Goal: Information Seeking & Learning: Check status

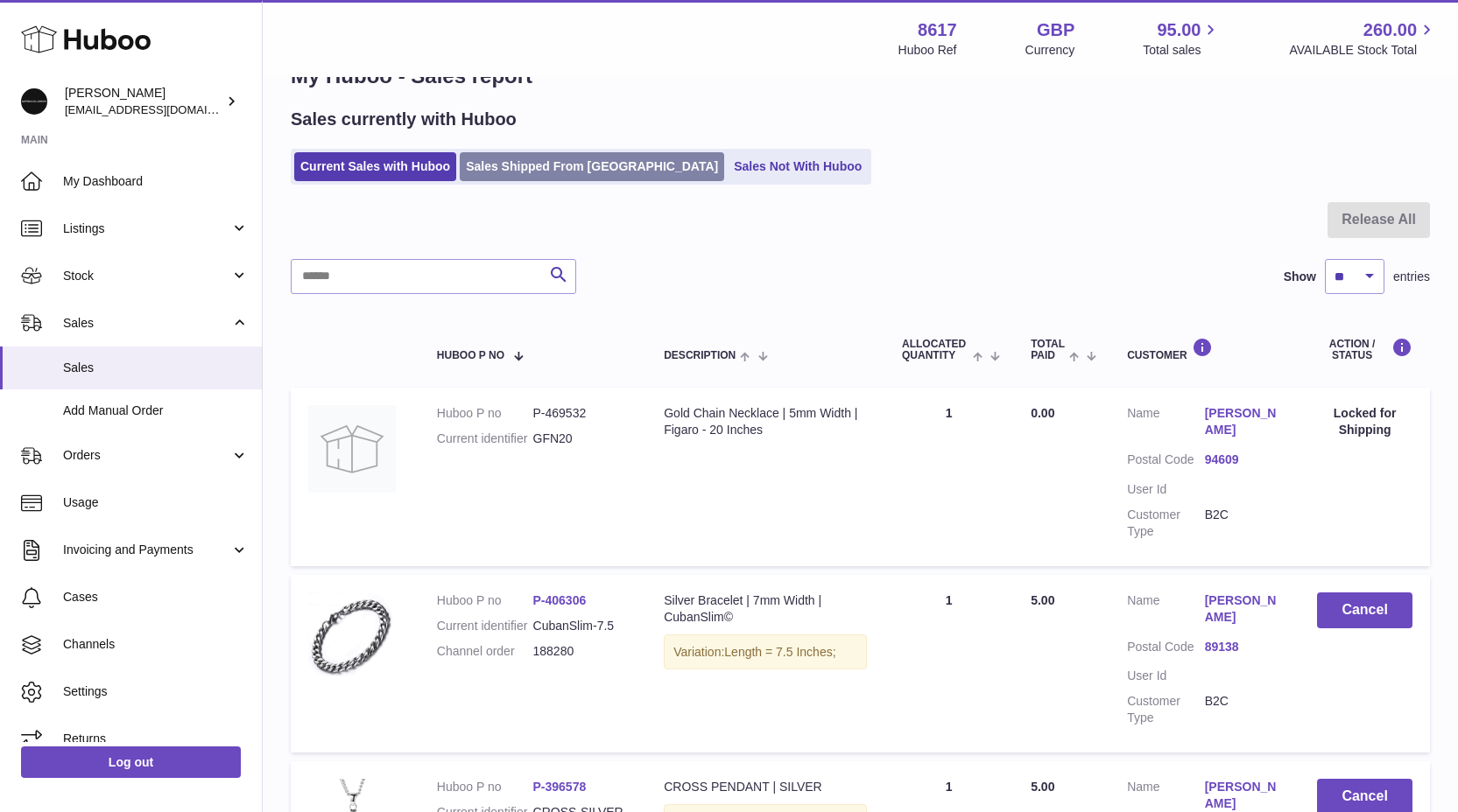
click at [500, 163] on link "Sales Shipped From [GEOGRAPHIC_DATA]" at bounding box center [592, 166] width 265 height 29
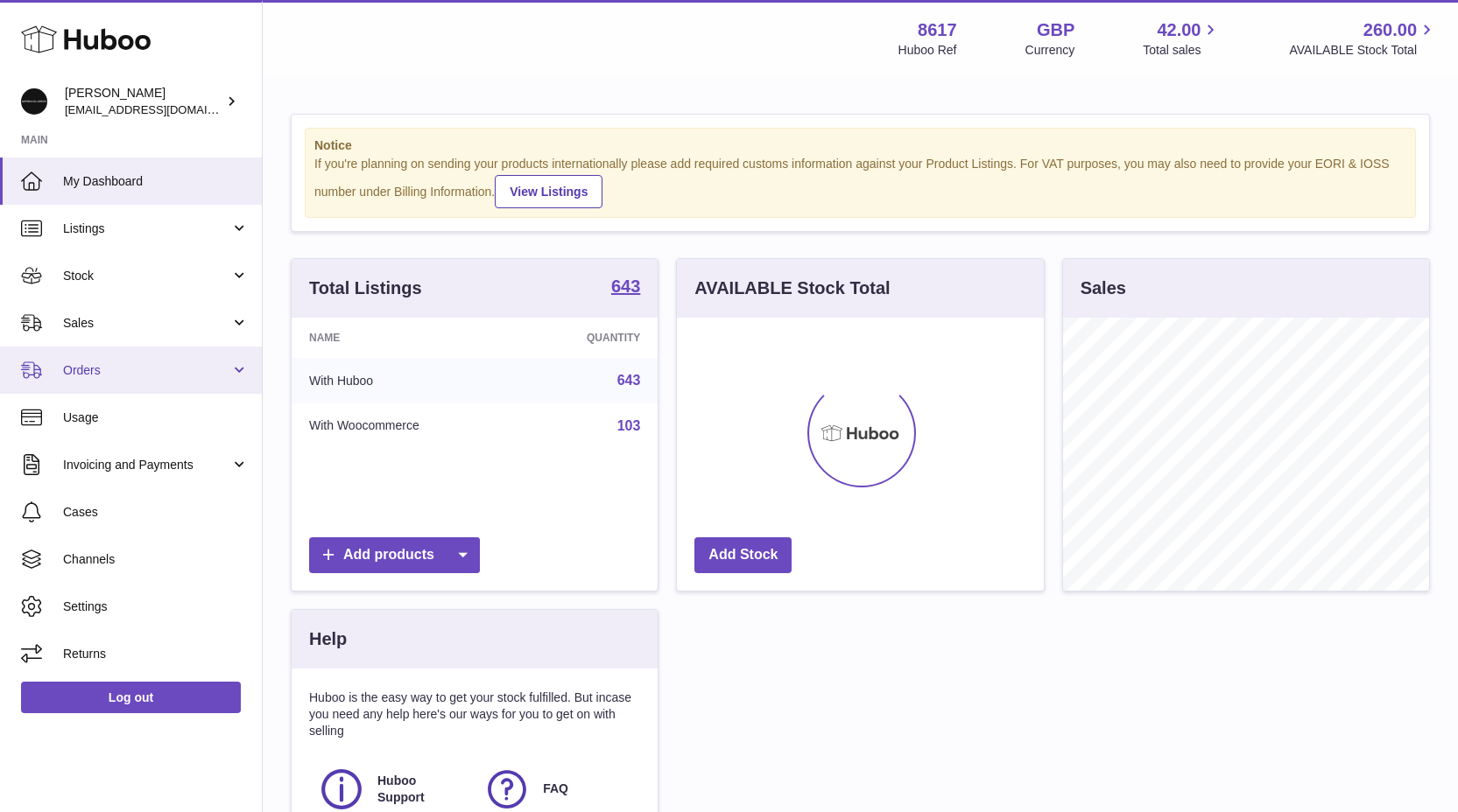
scroll to position [273, 367]
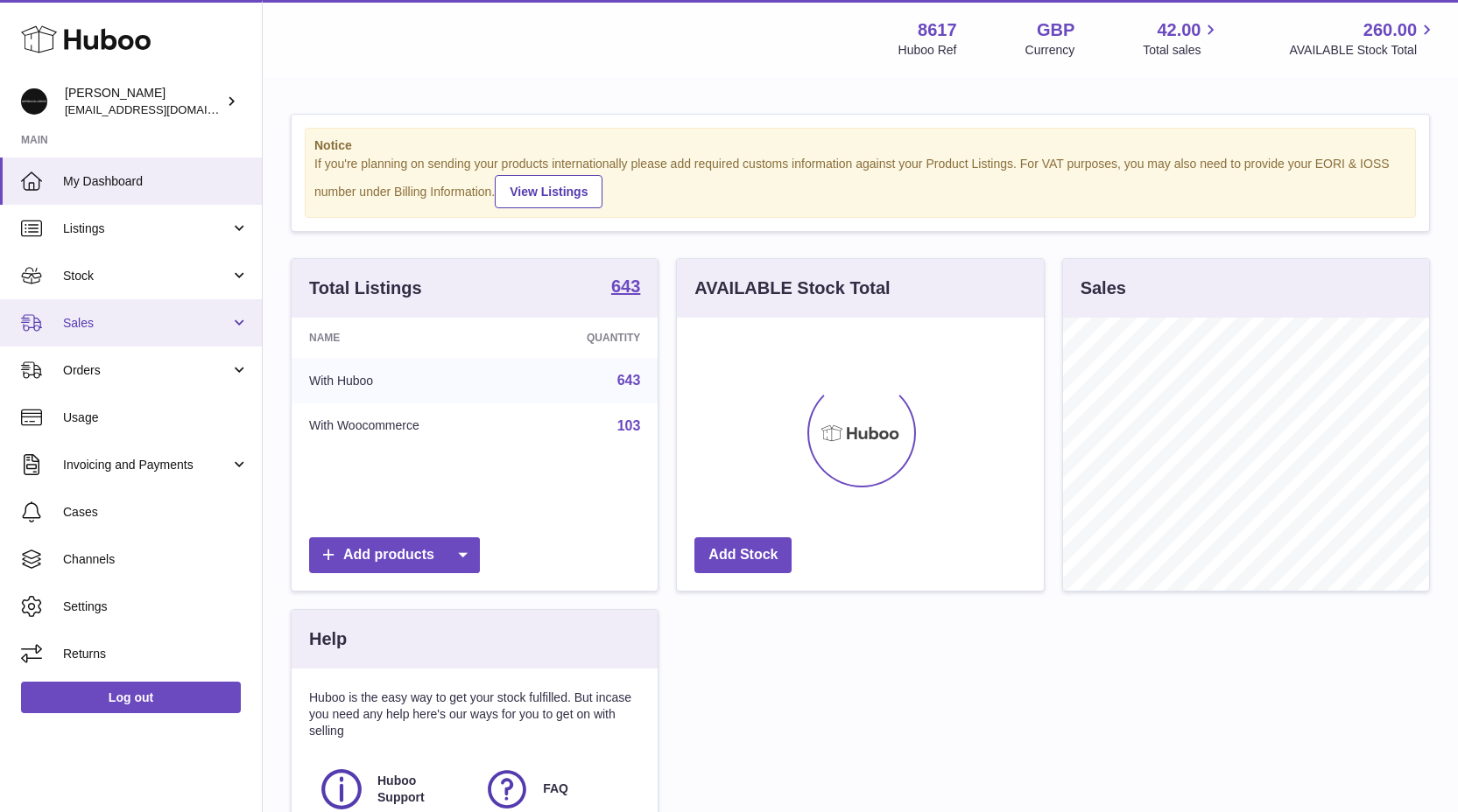
click at [148, 324] on span "Sales" at bounding box center [146, 323] width 167 height 17
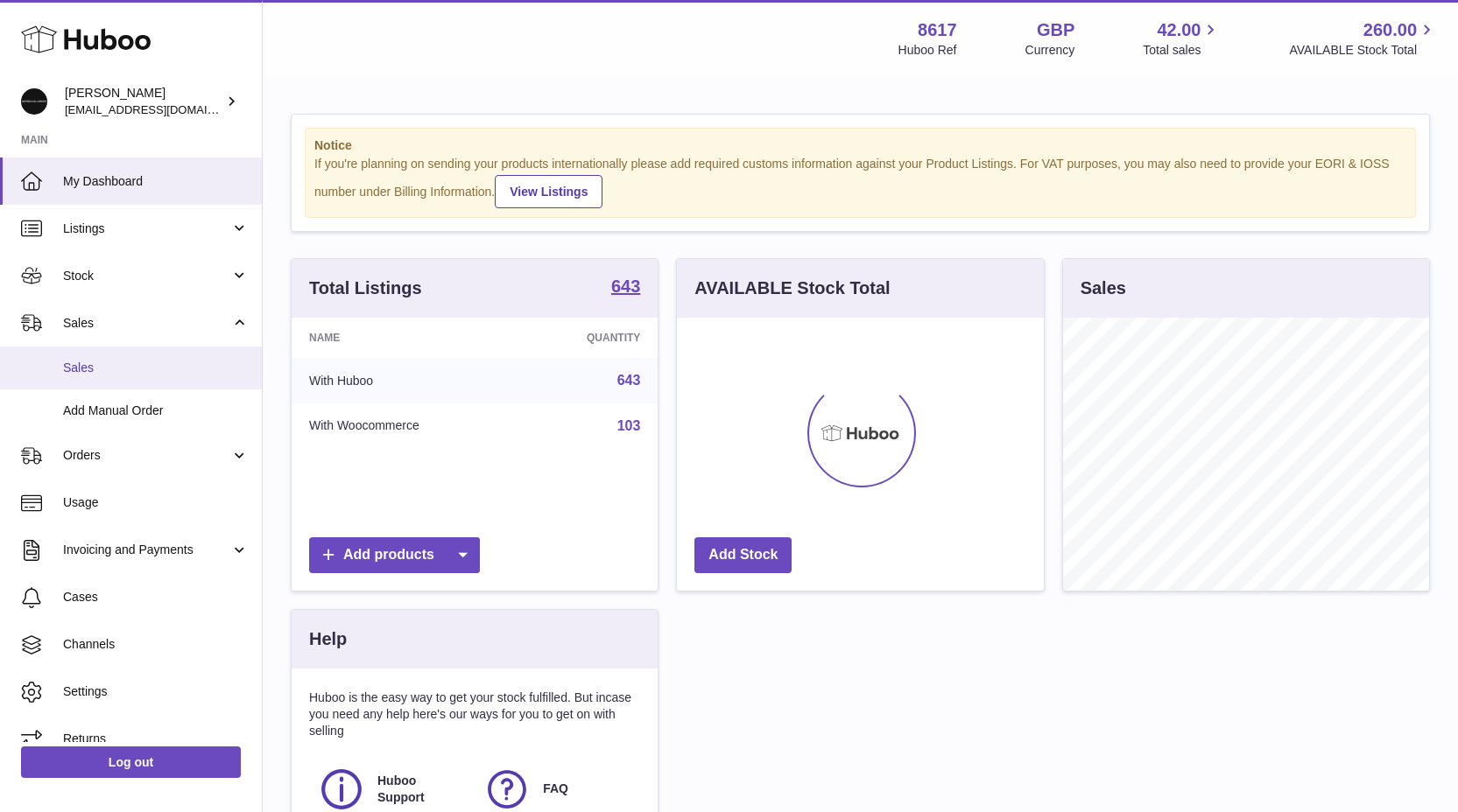
click at [125, 386] on link "Sales" at bounding box center [130, 367] width 262 height 43
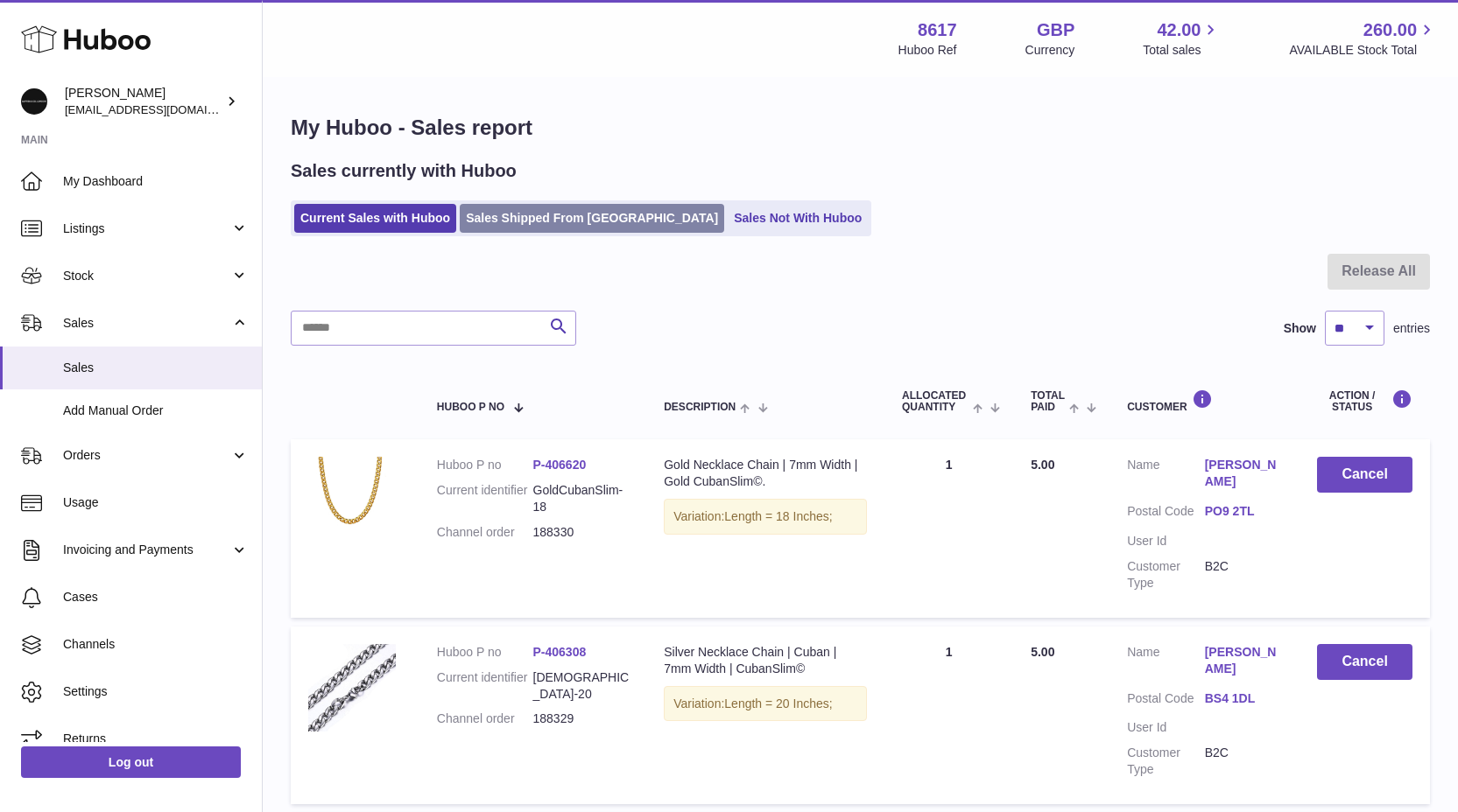
click at [484, 226] on link "Sales Shipped From [GEOGRAPHIC_DATA]" at bounding box center [592, 218] width 265 height 29
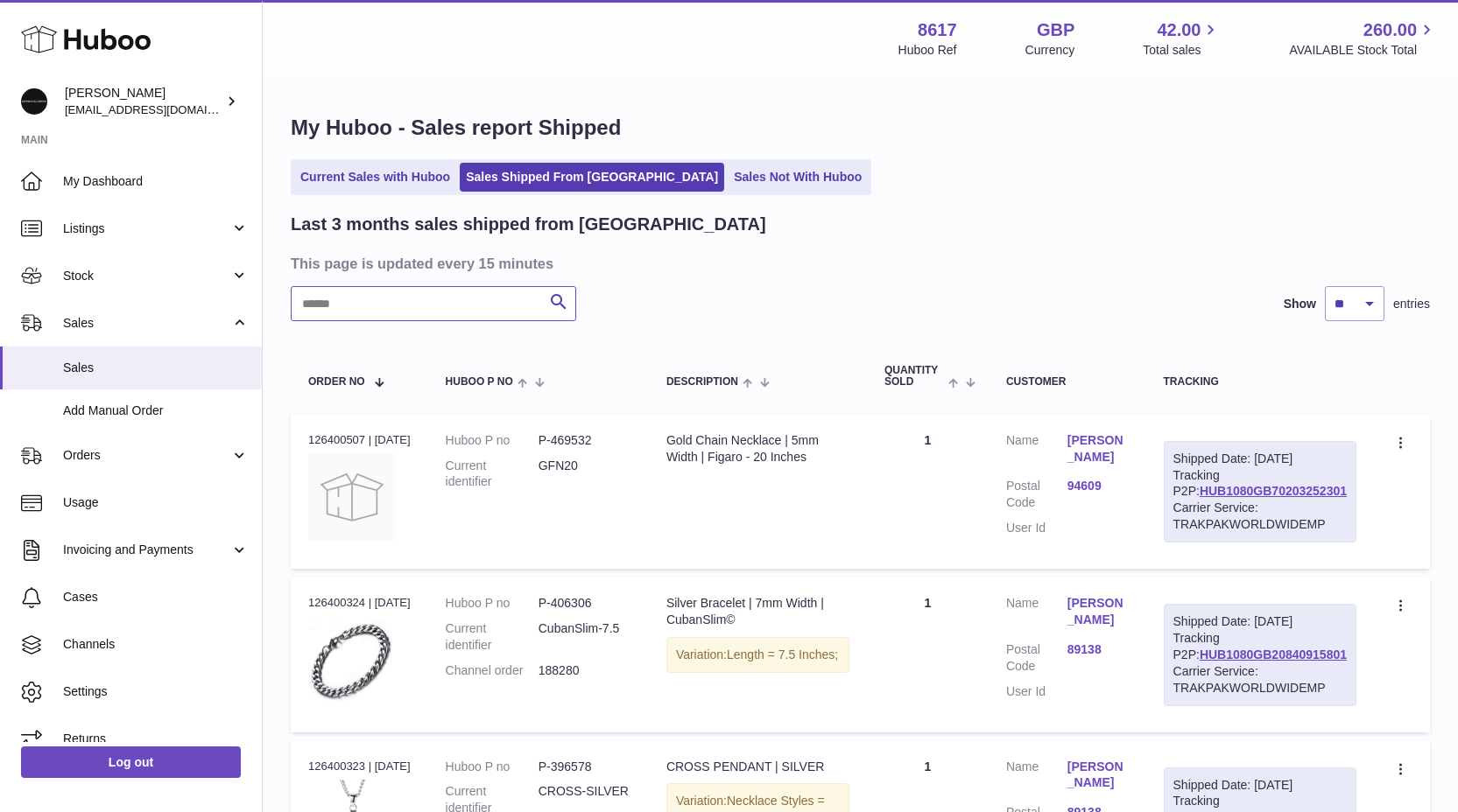
click at [336, 319] on input "text" at bounding box center [433, 304] width 286 height 35
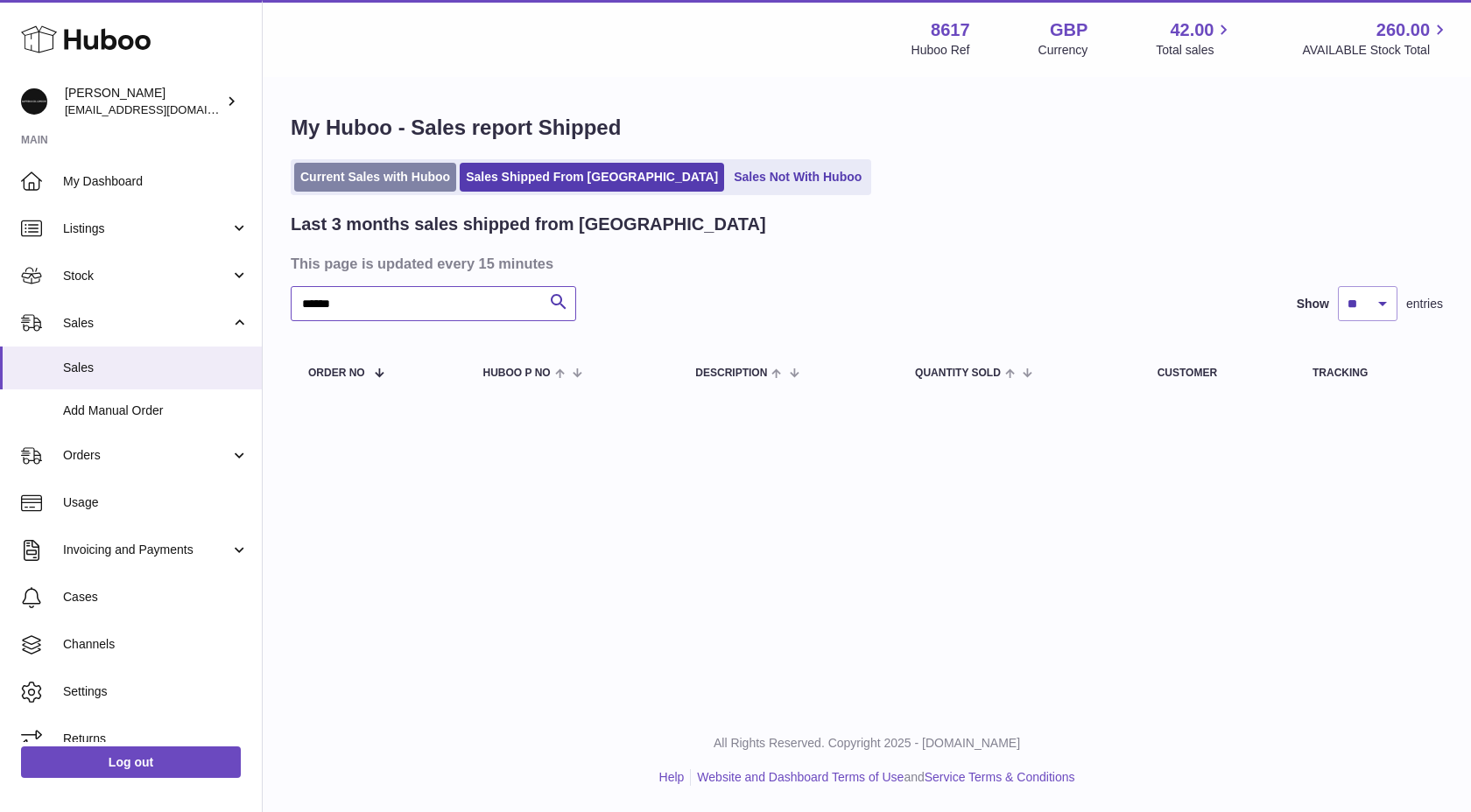
type input "******"
click at [346, 179] on link "Current Sales with Huboo" at bounding box center [375, 177] width 162 height 29
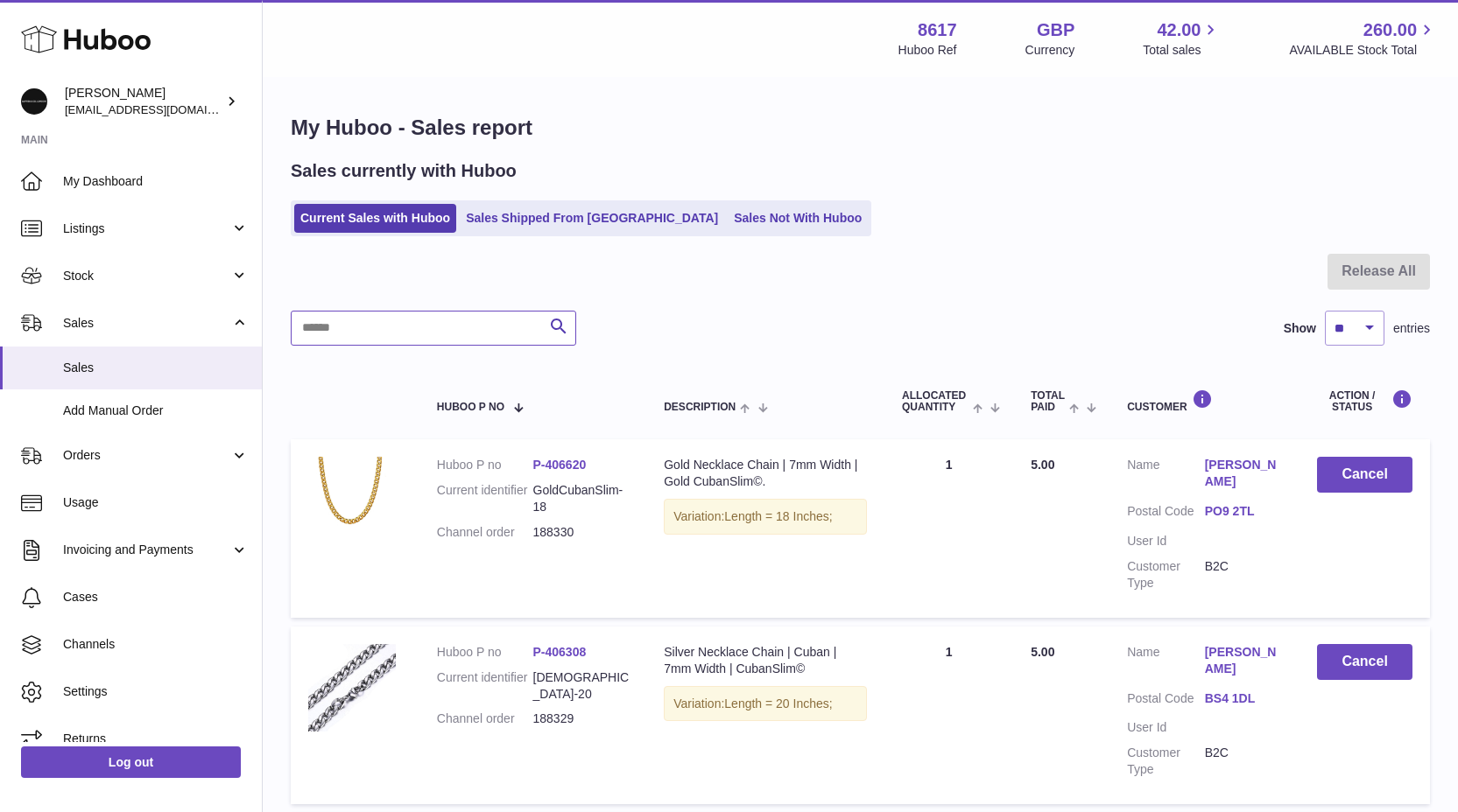
click at [369, 321] on input "text" at bounding box center [433, 327] width 286 height 35
type input "******"
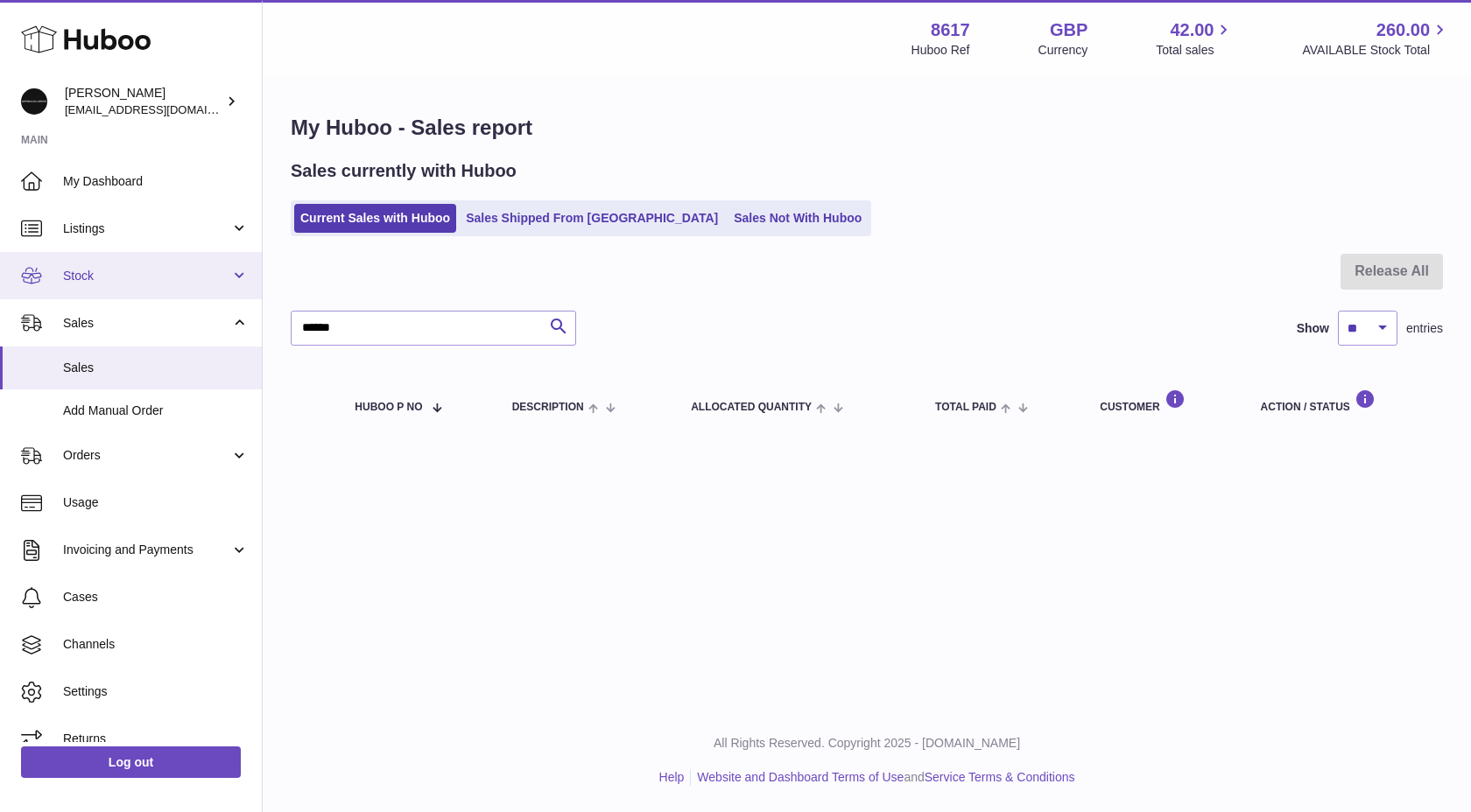
click at [95, 287] on link "Stock" at bounding box center [130, 276] width 262 height 48
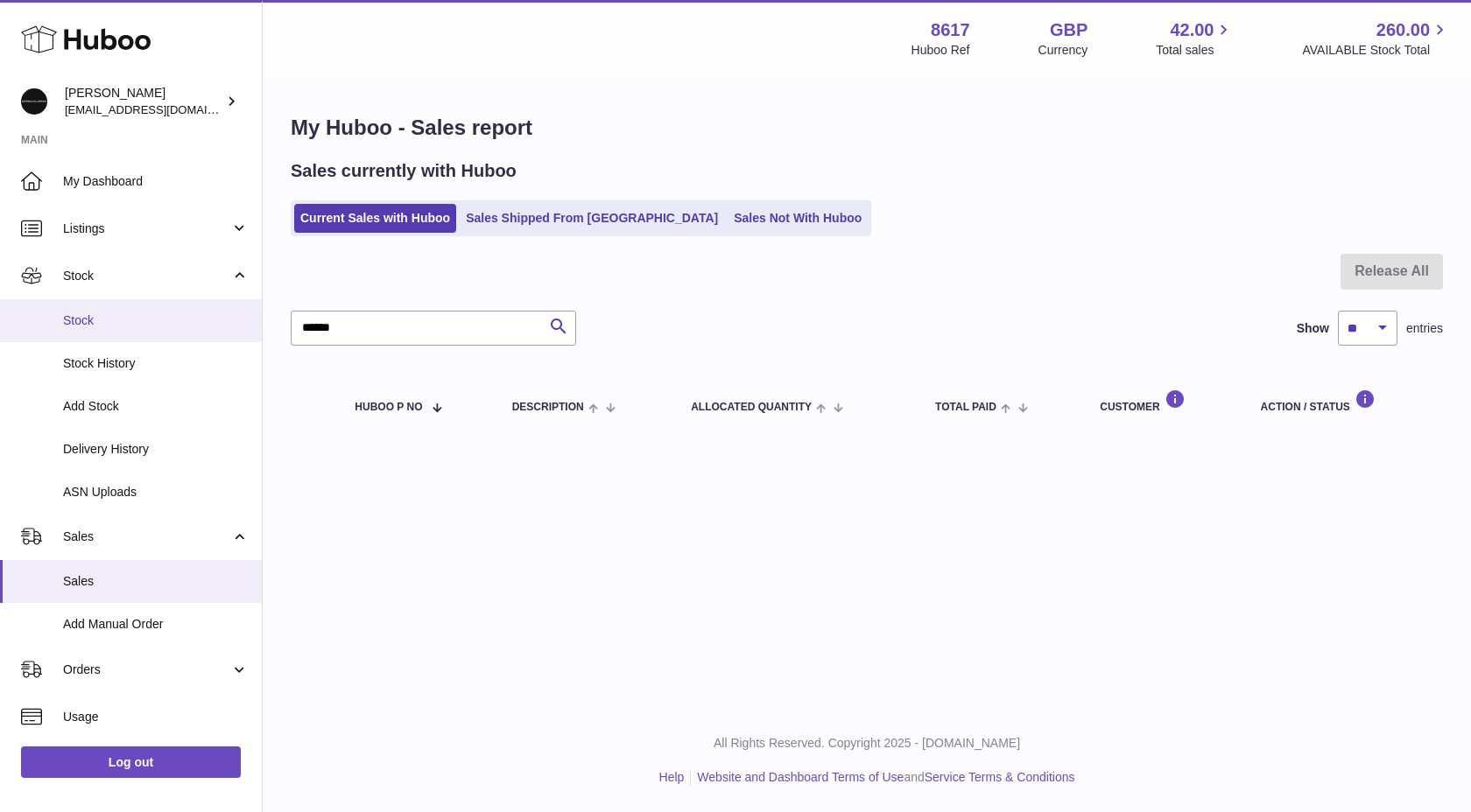
click at [94, 316] on span "Stock" at bounding box center [155, 320] width 185 height 17
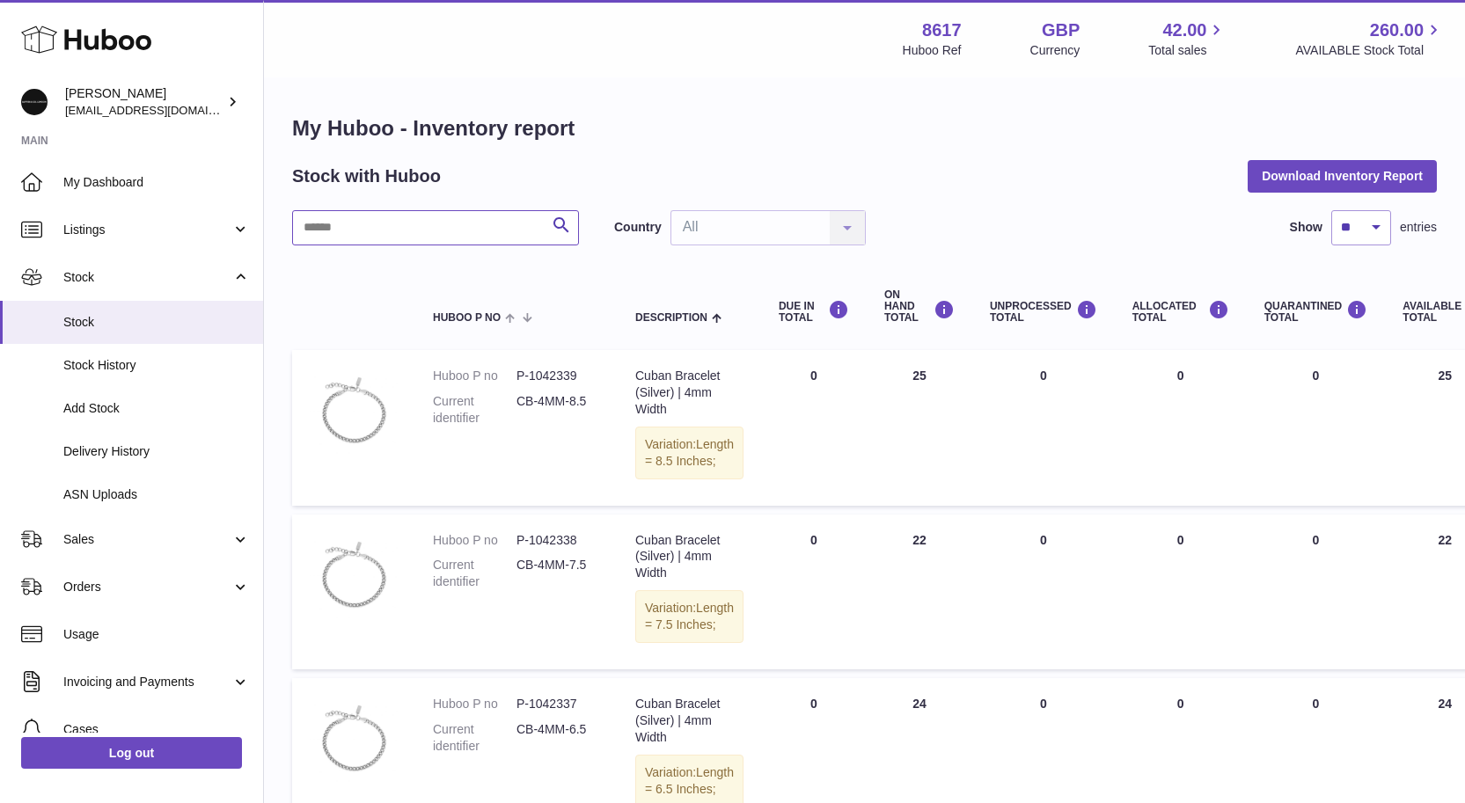
click at [332, 240] on input "text" at bounding box center [435, 227] width 287 height 35
type input "*********"
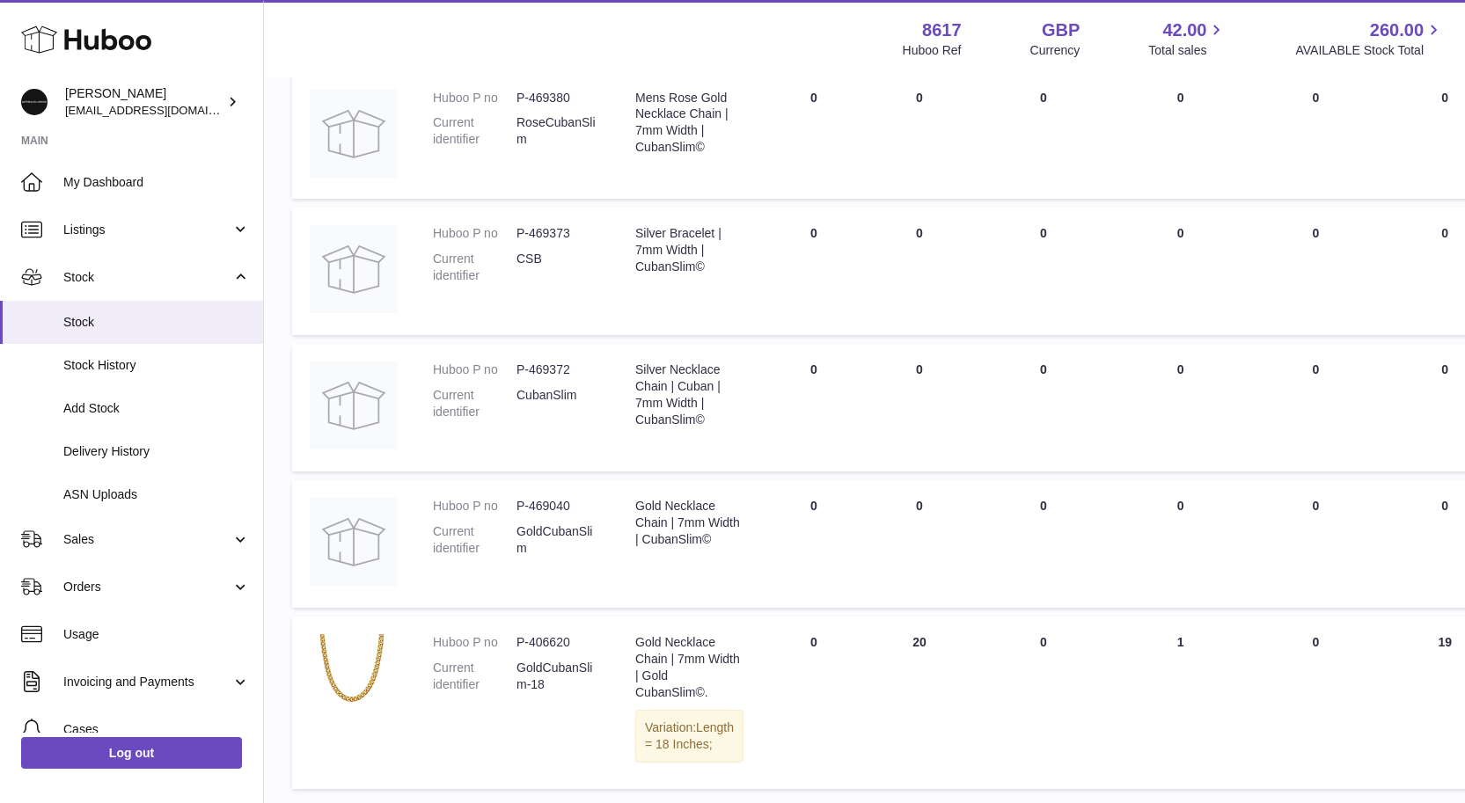
scroll to position [1184, 0]
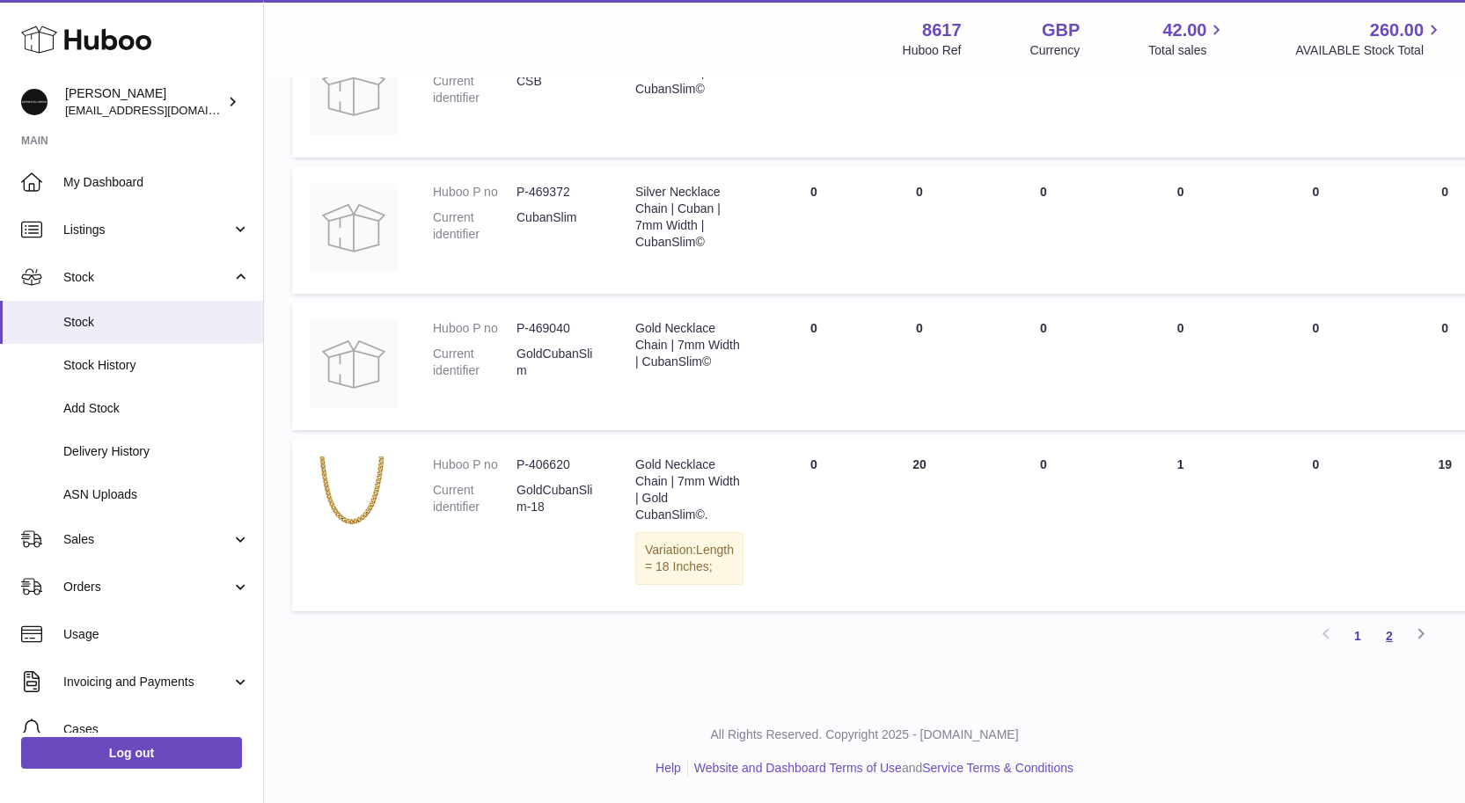
click at [1398, 635] on link "2" at bounding box center [1389, 636] width 32 height 32
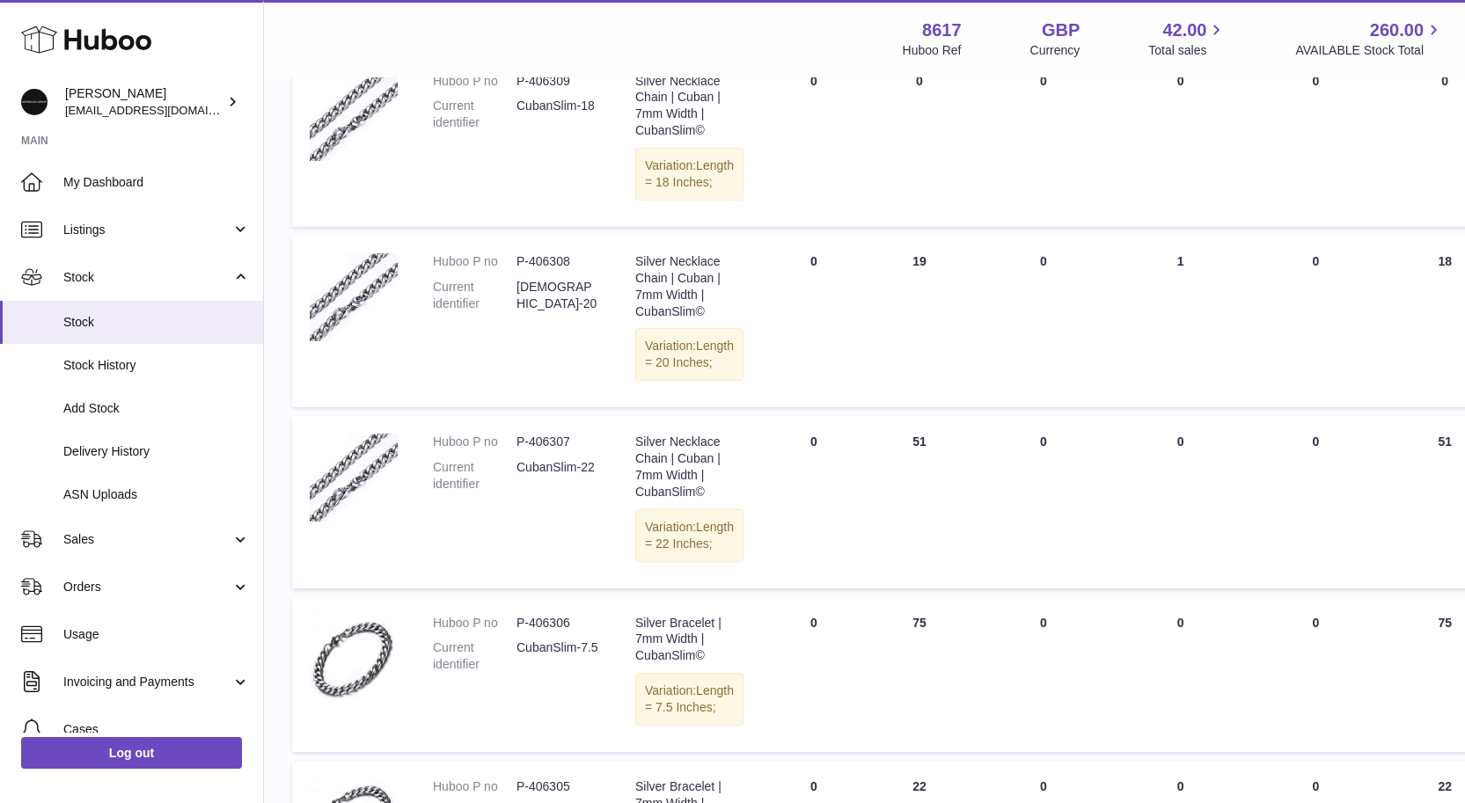
scroll to position [1071, 0]
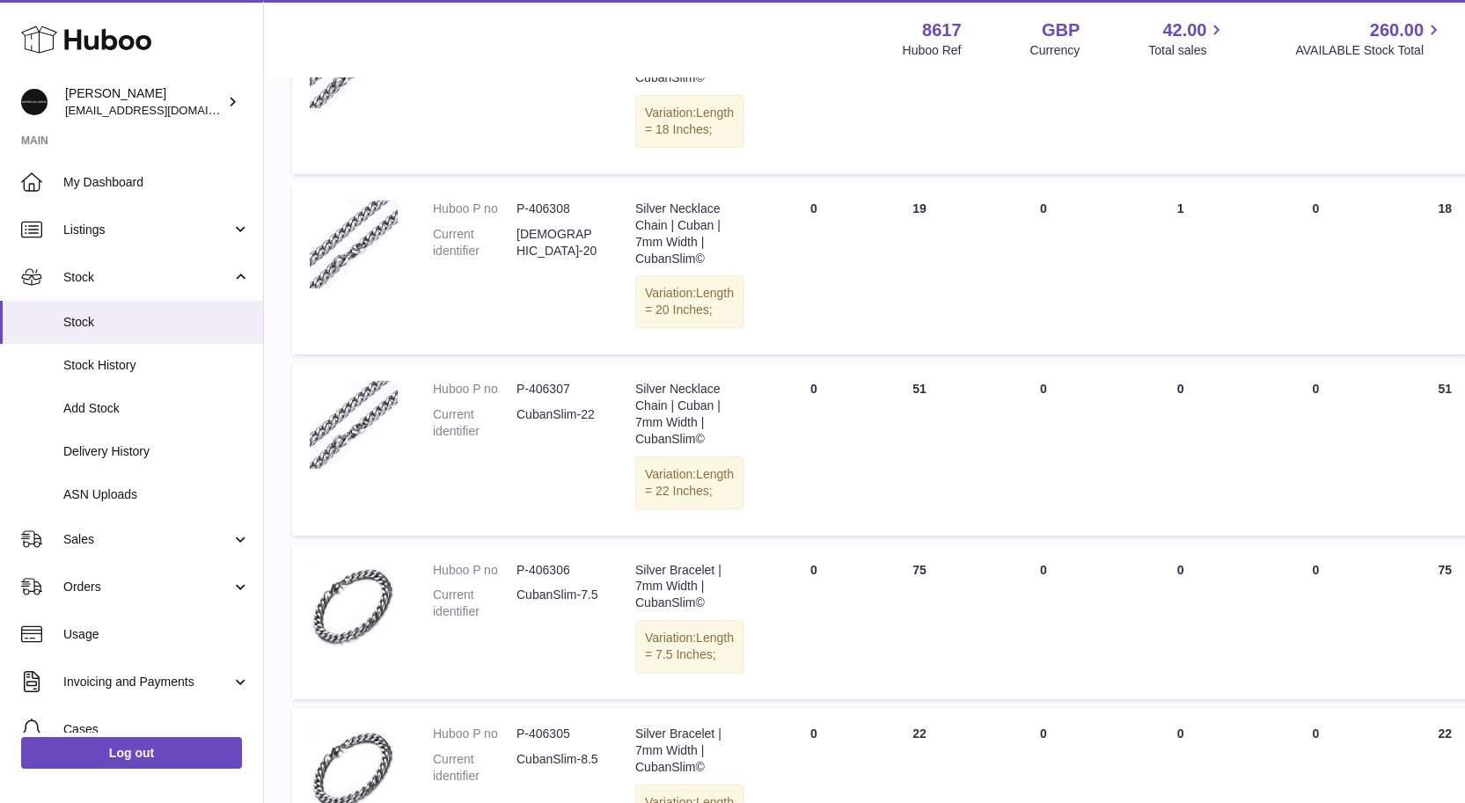
click at [552, 37] on dd "P-406309" at bounding box center [558, 28] width 84 height 17
